Goal: Task Accomplishment & Management: Complete application form

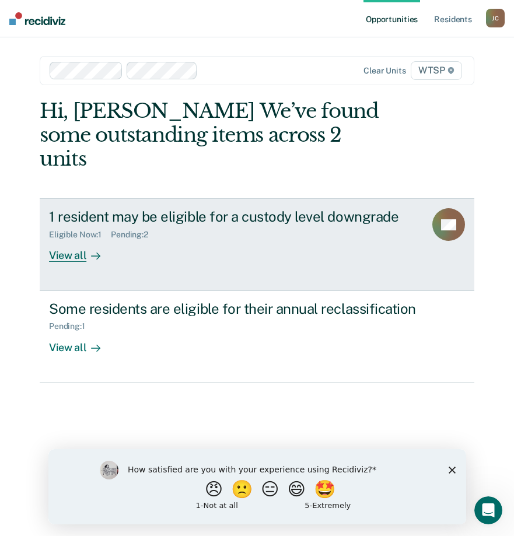
click at [75, 240] on div "View all" at bounding box center [81, 251] width 65 height 23
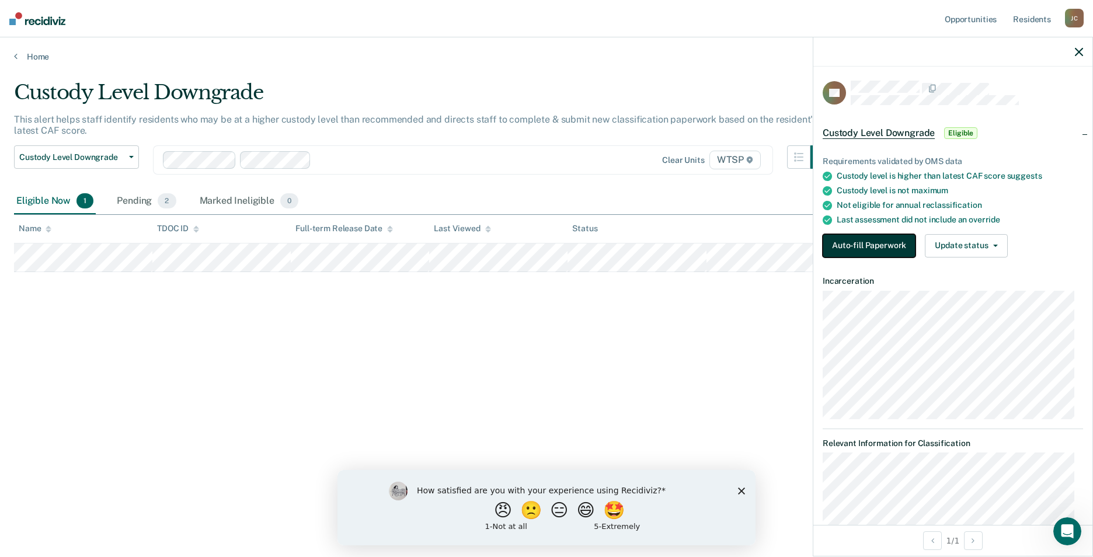
click at [514, 243] on button "Auto-fill Paperwork" at bounding box center [868, 245] width 93 height 23
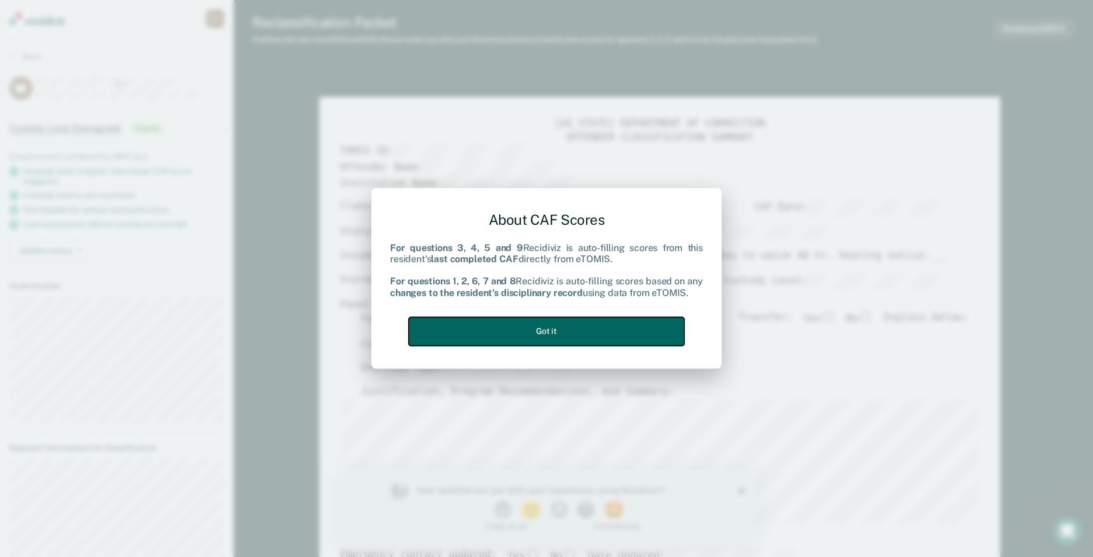
click at [514, 334] on button "Got it" at bounding box center [546, 331] width 275 height 29
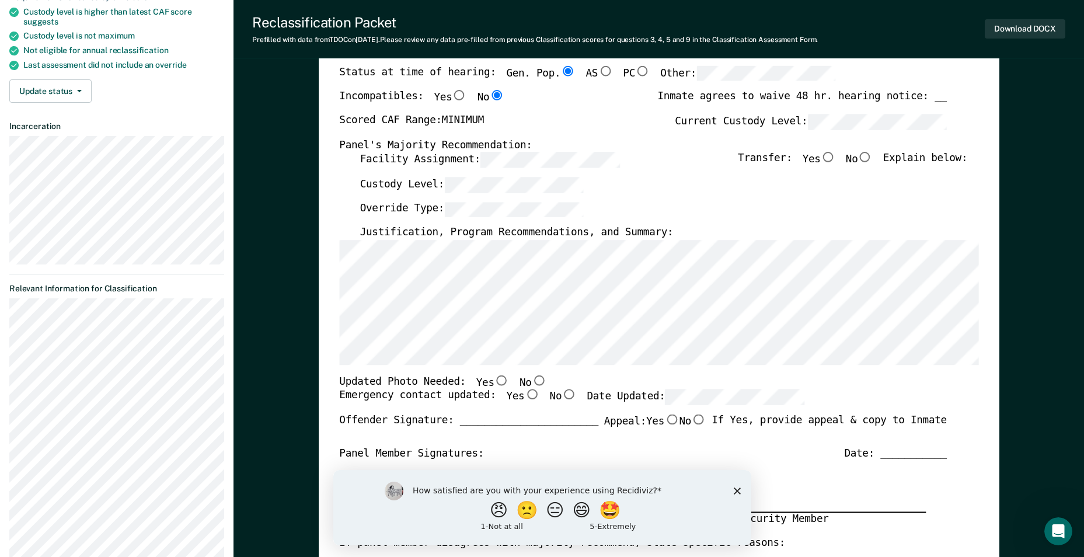
scroll to position [175, 0]
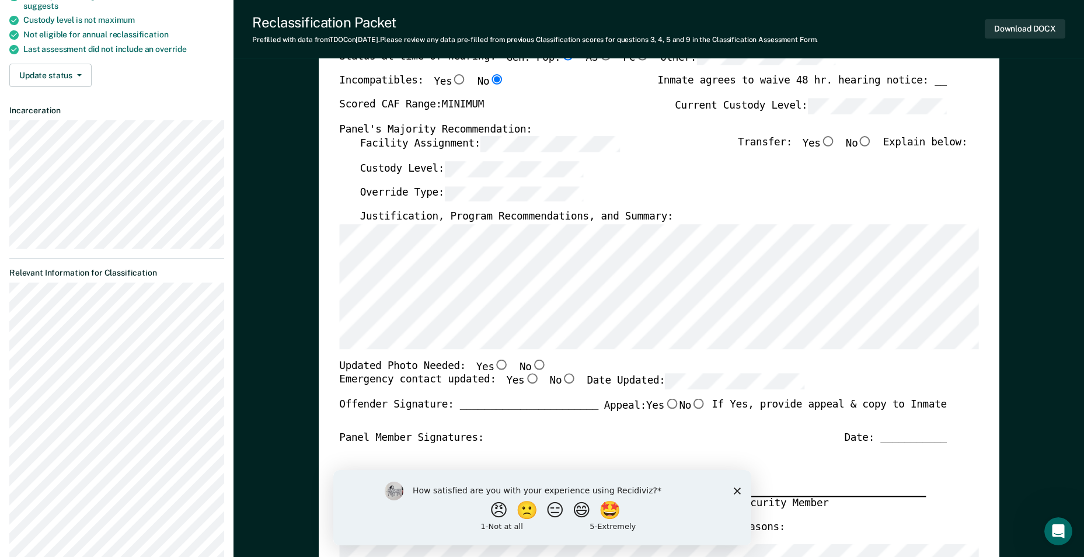
click at [514, 368] on input "No" at bounding box center [538, 365] width 15 height 11
type textarea "x"
radio input "true"
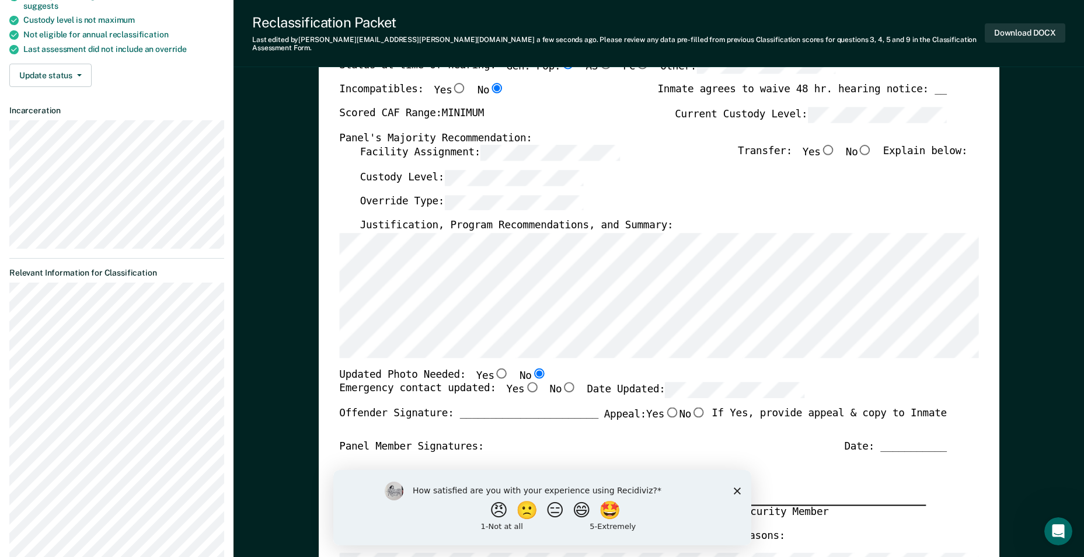
click at [514, 382] on input "Yes" at bounding box center [531, 387] width 15 height 11
type textarea "x"
radio input "true"
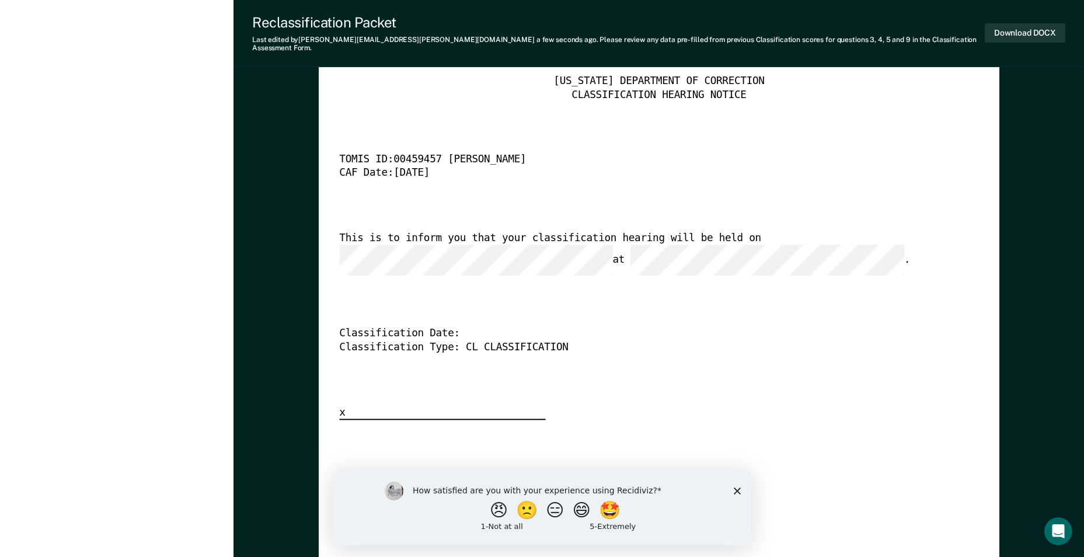
scroll to position [2641, 0]
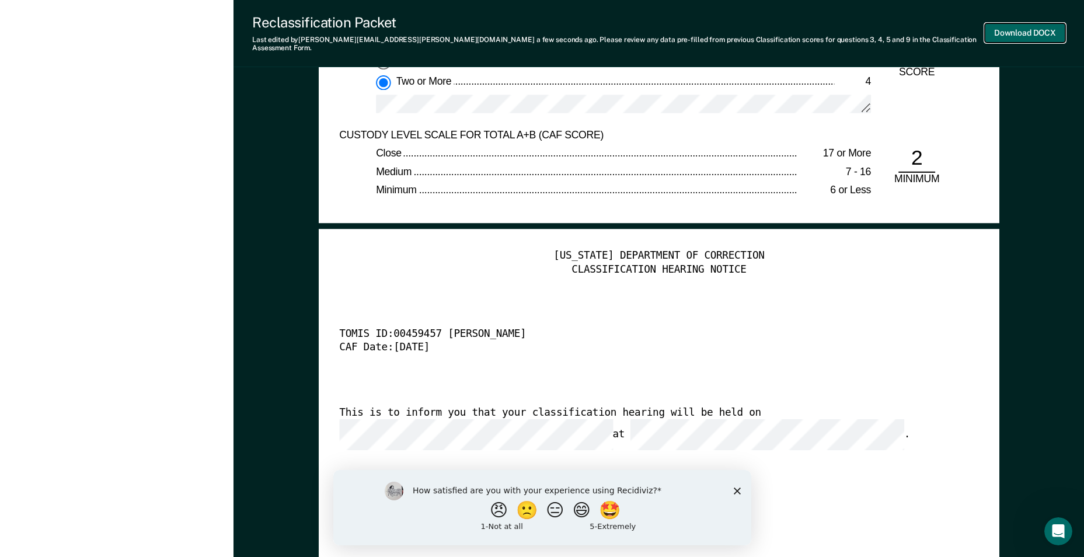
click at [514, 27] on button "Download DOCX" at bounding box center [1025, 32] width 81 height 19
click at [514, 30] on button "Re-download DOCX" at bounding box center [1018, 32] width 93 height 19
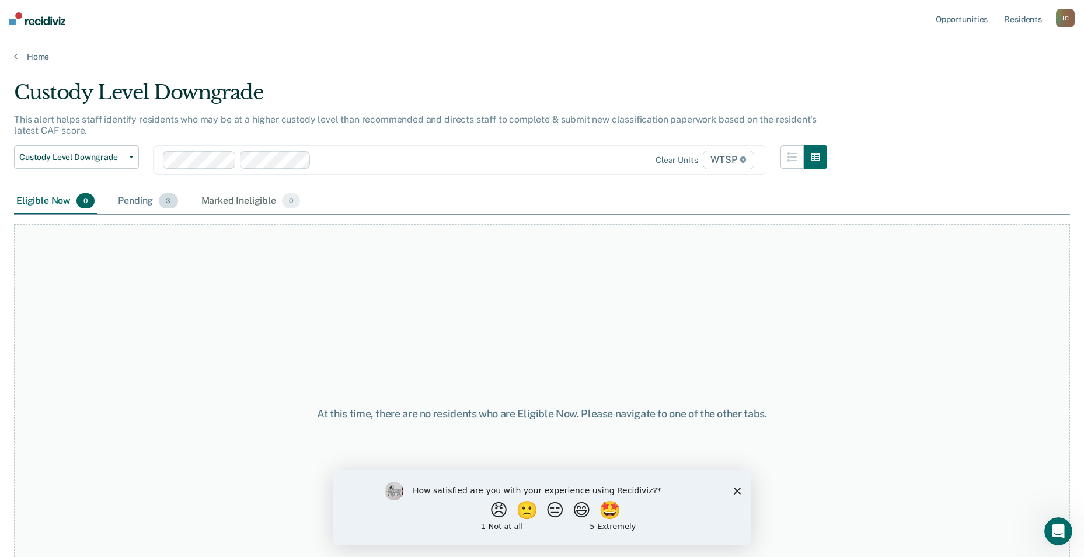
click at [146, 203] on div "Pending 3" at bounding box center [148, 202] width 64 height 26
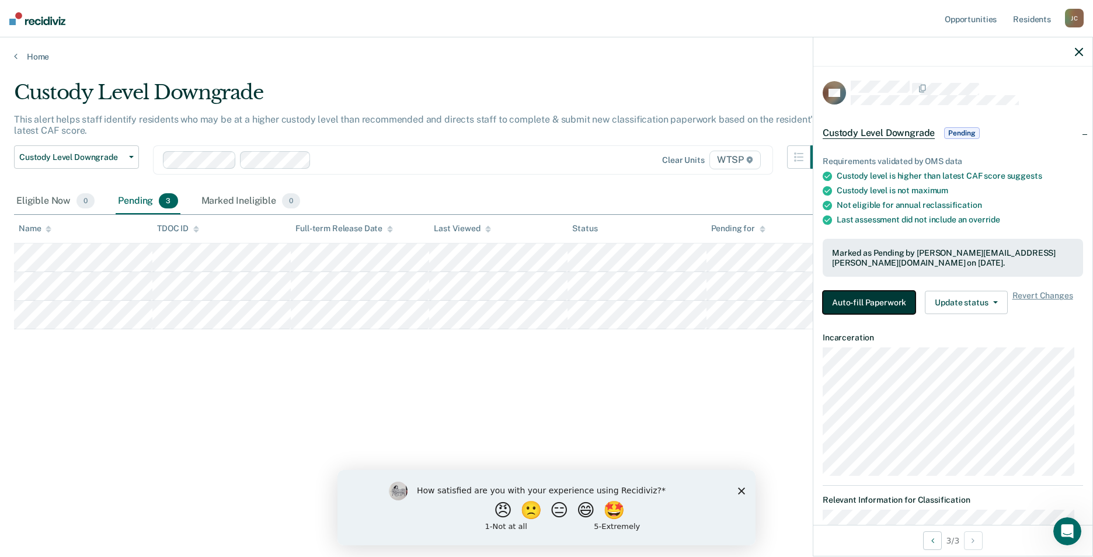
click at [514, 299] on button "Auto-fill Paperwork" at bounding box center [868, 302] width 93 height 23
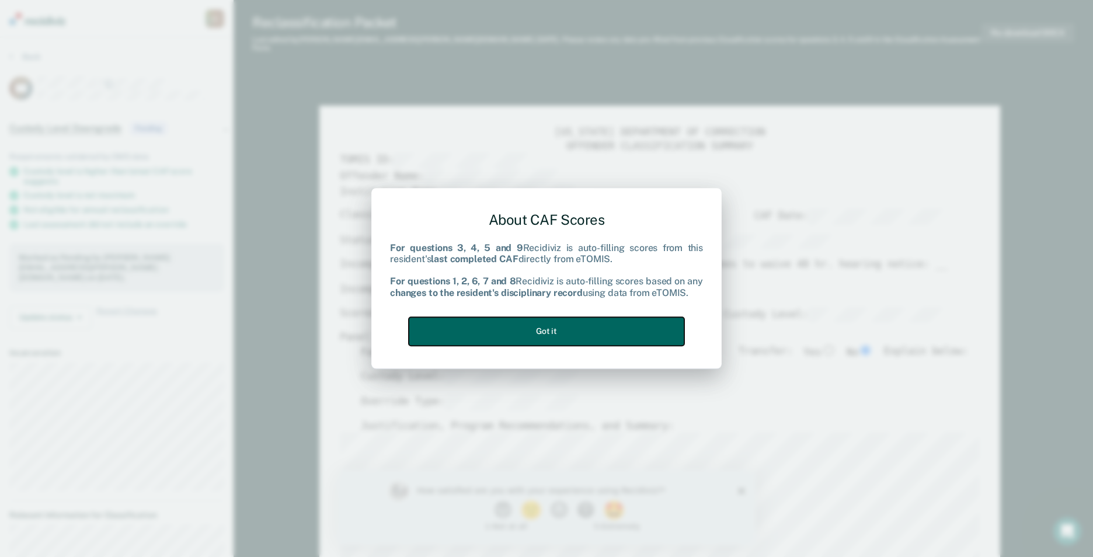
click at [514, 334] on button "Got it" at bounding box center [546, 331] width 275 height 29
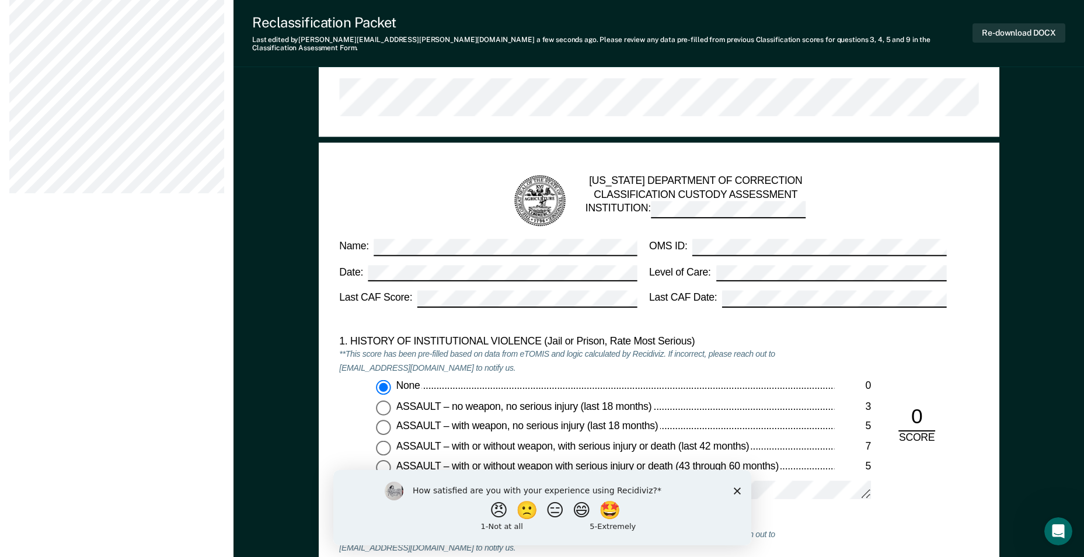
scroll to position [875, 0]
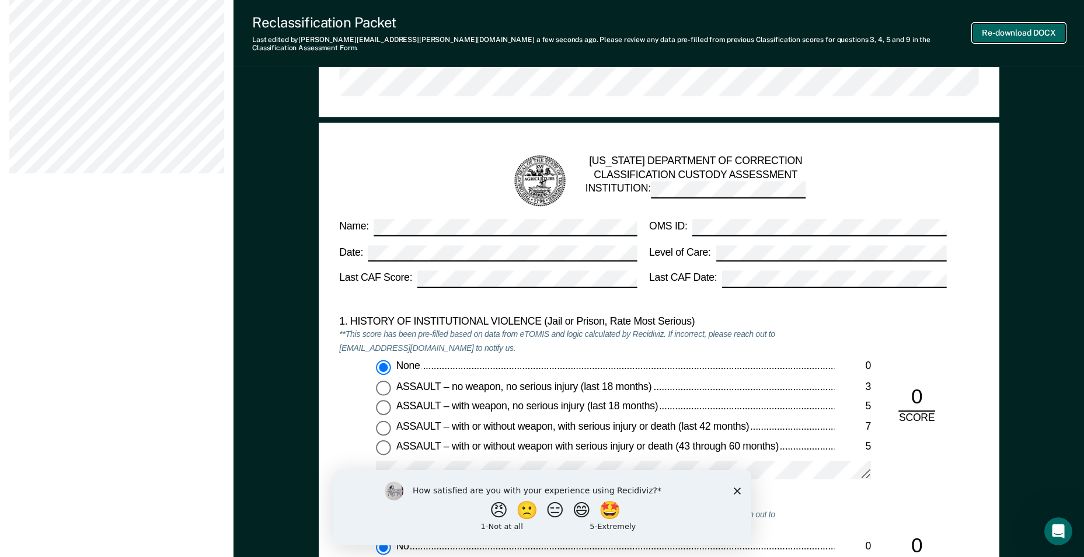
click at [514, 29] on button "Re-download DOCX" at bounding box center [1018, 32] width 93 height 19
type textarea "x"
